Goal: Transaction & Acquisition: Purchase product/service

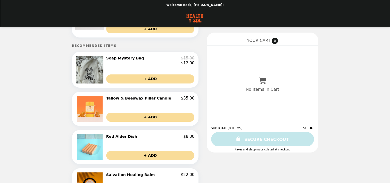
scroll to position [412, 0]
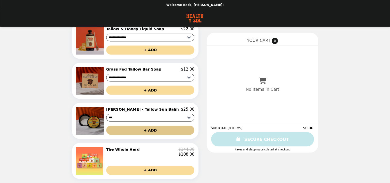
click at [140, 125] on button "+ ADD" at bounding box center [150, 129] width 88 height 9
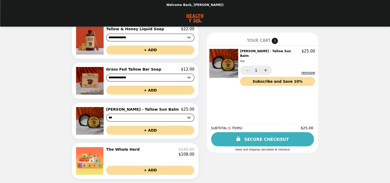
scroll to position [312, 0]
click at [170, 41] on select "**********" at bounding box center [150, 38] width 88 height 8
select select "**********"
click at [106, 41] on select "**********" at bounding box center [150, 38] width 88 height 8
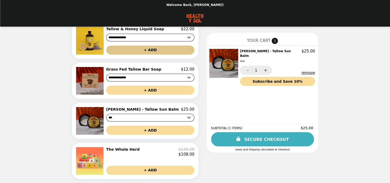
click at [125, 54] on button "+ ADD" at bounding box center [150, 49] width 88 height 9
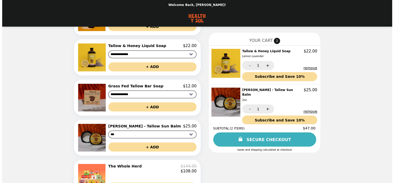
scroll to position [253, 0]
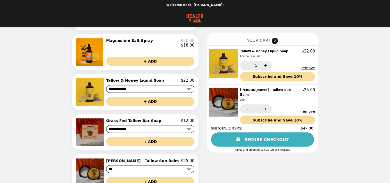
click at [107, 43] on h2 "Magnesium Salt Spray" at bounding box center [130, 40] width 49 height 5
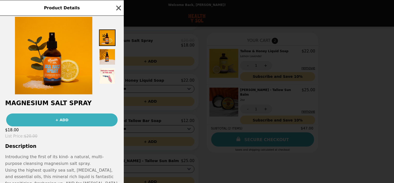
scroll to position [0, 0]
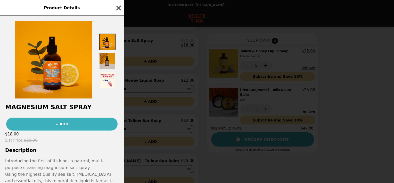
click at [116, 62] on img at bounding box center [107, 61] width 17 height 17
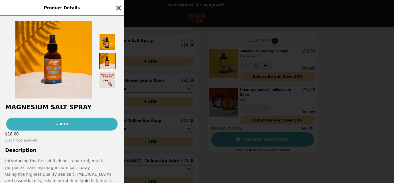
click at [116, 81] on img at bounding box center [107, 80] width 17 height 17
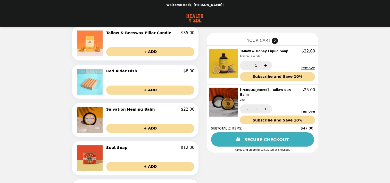
scroll to position [109, 0]
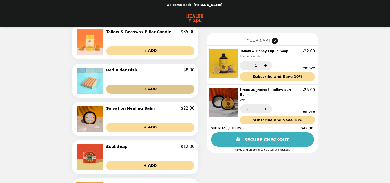
click at [143, 93] on button "+ ADD" at bounding box center [150, 88] width 88 height 9
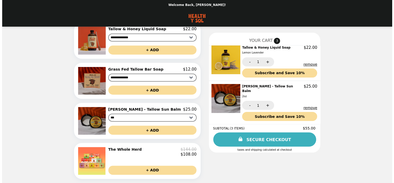
scroll to position [398, 0]
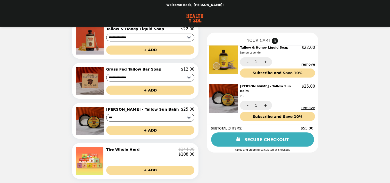
click at [135, 107] on h2 "[PERSON_NAME] - Tallow Sun Balm" at bounding box center [143, 109] width 75 height 5
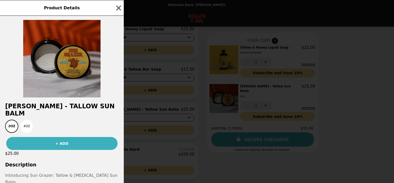
scroll to position [0, 0]
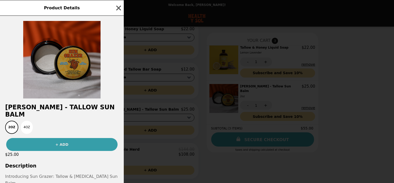
click at [73, 146] on button "+ ADD" at bounding box center [61, 144] width 111 height 13
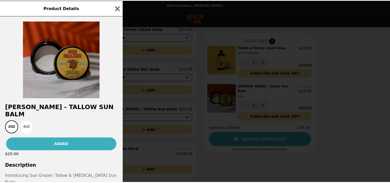
scroll to position [42, 0]
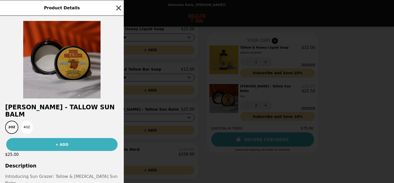
click at [122, 7] on icon "button" at bounding box center [119, 8] width 8 height 8
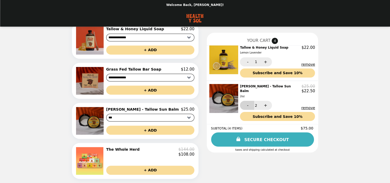
click at [246, 110] on button "-" at bounding box center [247, 105] width 14 height 9
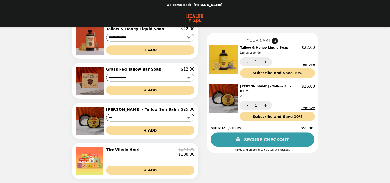
click at [267, 144] on link "SECURE CHECKOUT" at bounding box center [263, 139] width 104 height 14
